Goal: Book appointment/travel/reservation

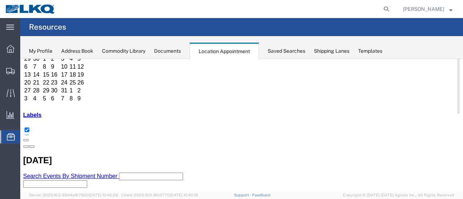
scroll to position [72, 0]
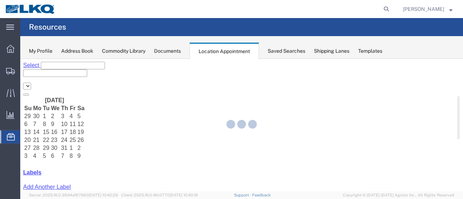
select select "28712"
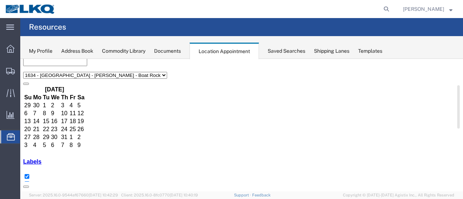
scroll to position [72, 0]
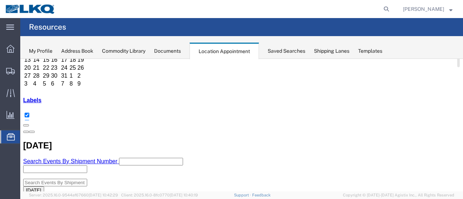
select select "1"
select select
